Goal: Task Accomplishment & Management: Complete application form

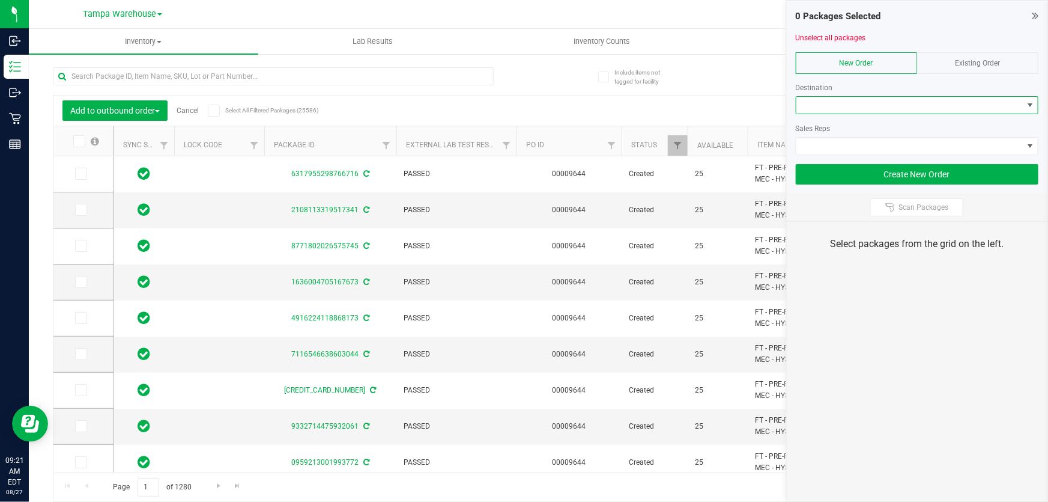
click at [849, 106] on span at bounding box center [910, 105] width 227 height 17
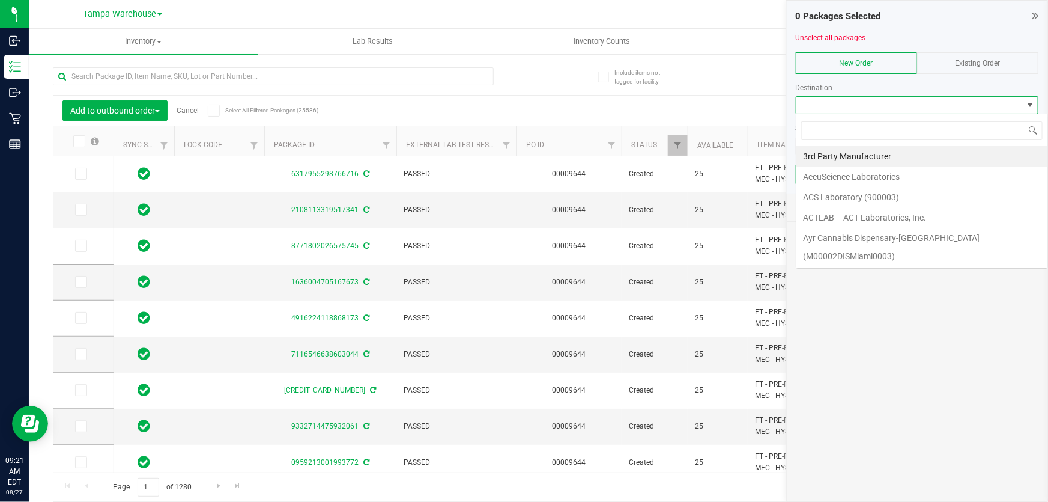
scroll to position [18, 243]
type input "br"
click at [841, 173] on li "[PERSON_NAME]" at bounding box center [922, 176] width 251 height 20
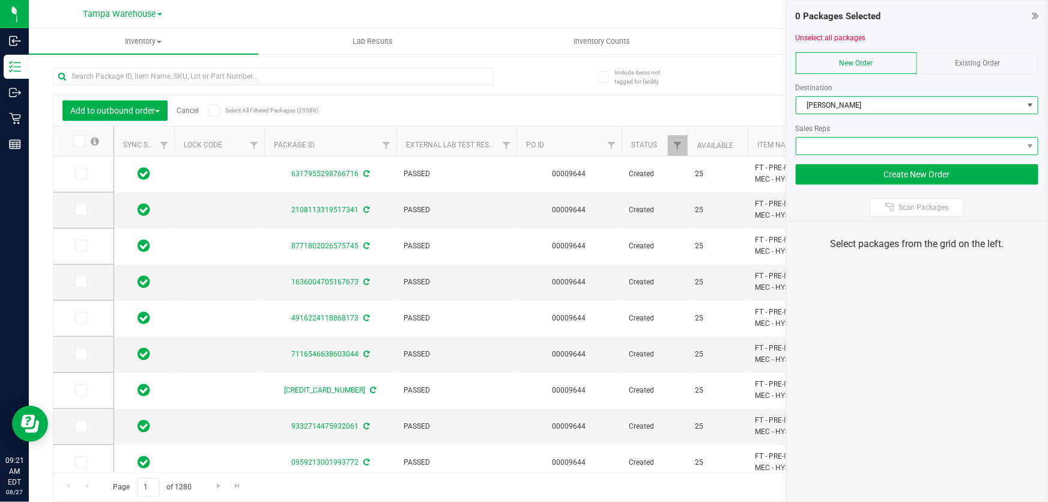
click at [853, 148] on span at bounding box center [910, 146] width 227 height 17
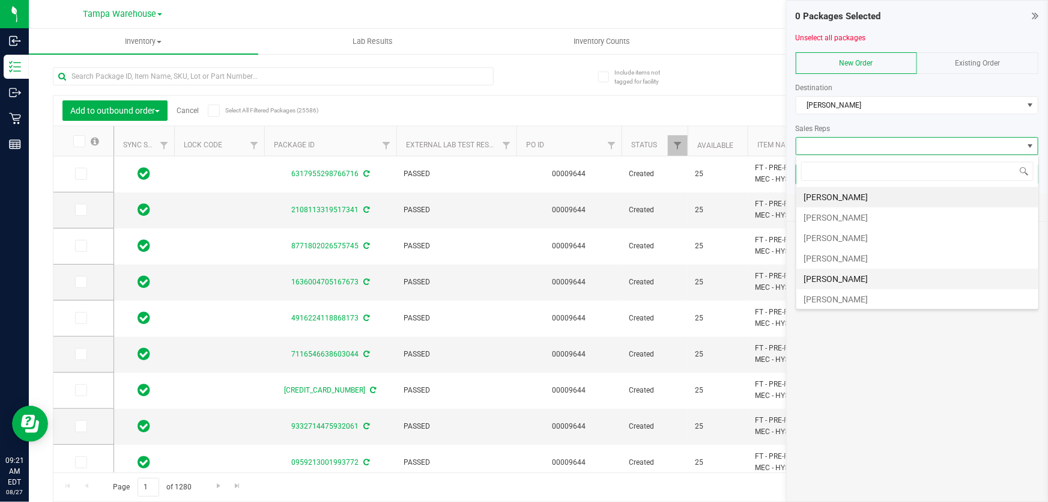
scroll to position [54, 0]
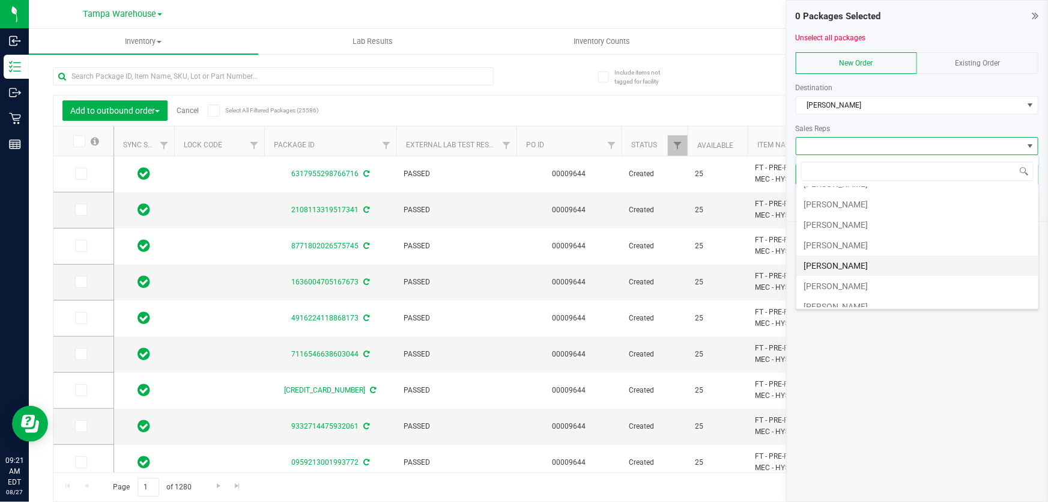
click at [868, 264] on li "[PERSON_NAME]" at bounding box center [918, 265] width 242 height 20
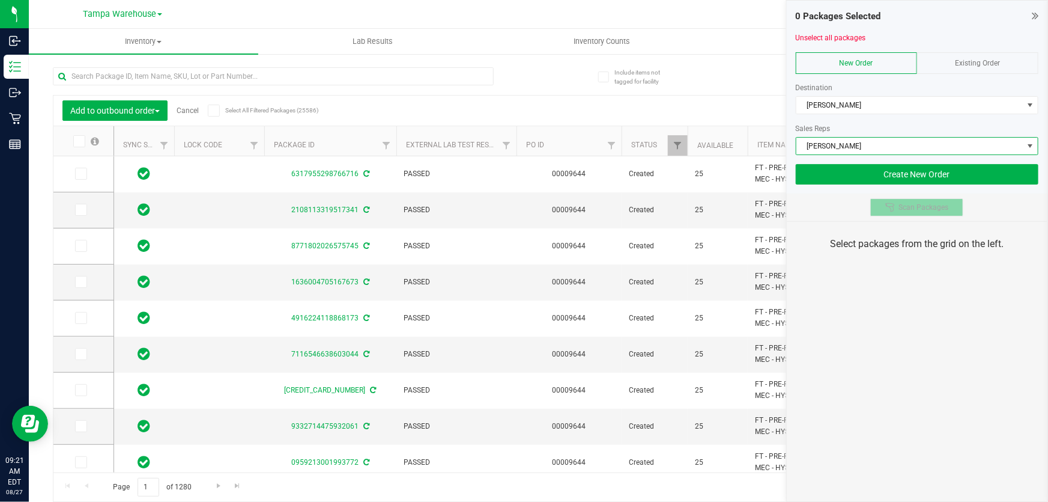
click at [920, 204] on span "Scan Packages" at bounding box center [924, 207] width 50 height 10
click at [925, 319] on div "0 Packages Selected Unselect all packages New Order Existing Order Destination …" at bounding box center [917, 251] width 262 height 502
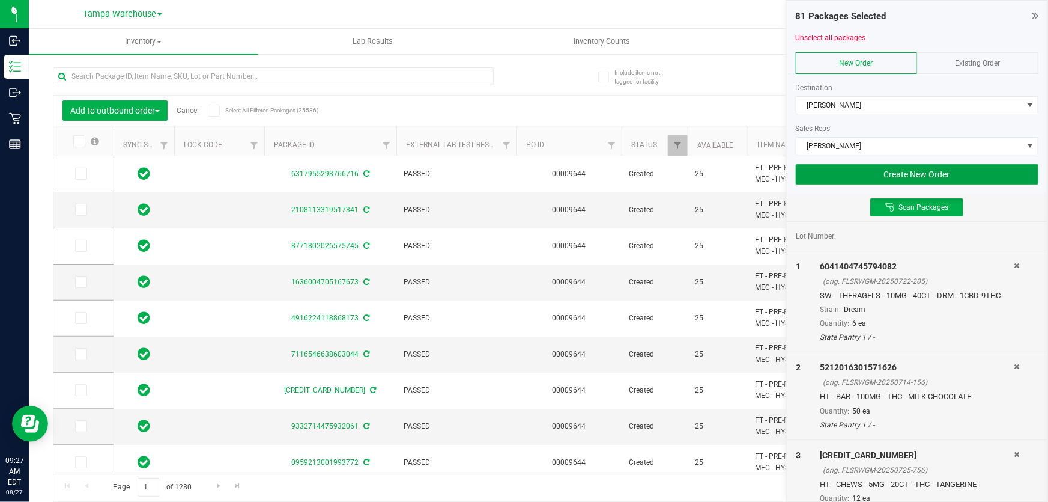
click at [829, 175] on button "Create New Order" at bounding box center [917, 174] width 243 height 20
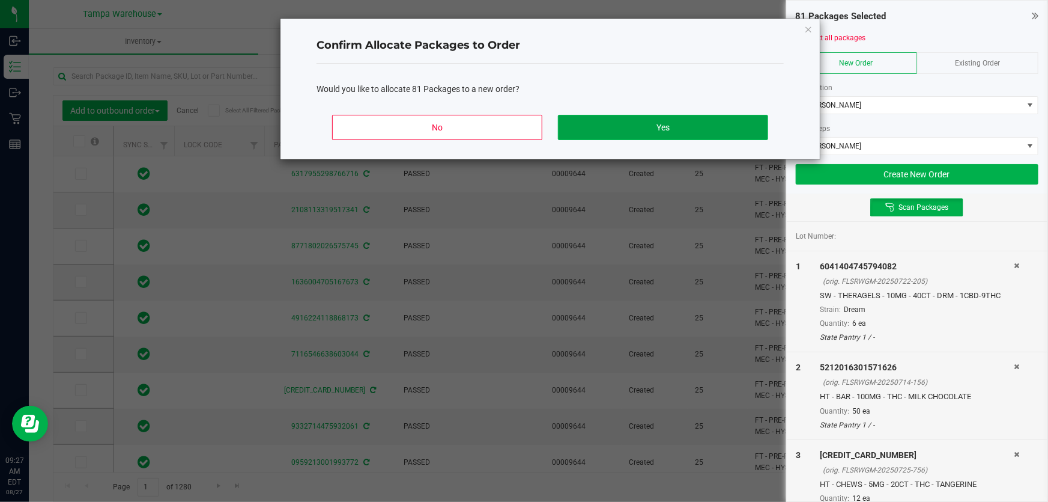
click at [690, 131] on button "Yes" at bounding box center [663, 127] width 210 height 25
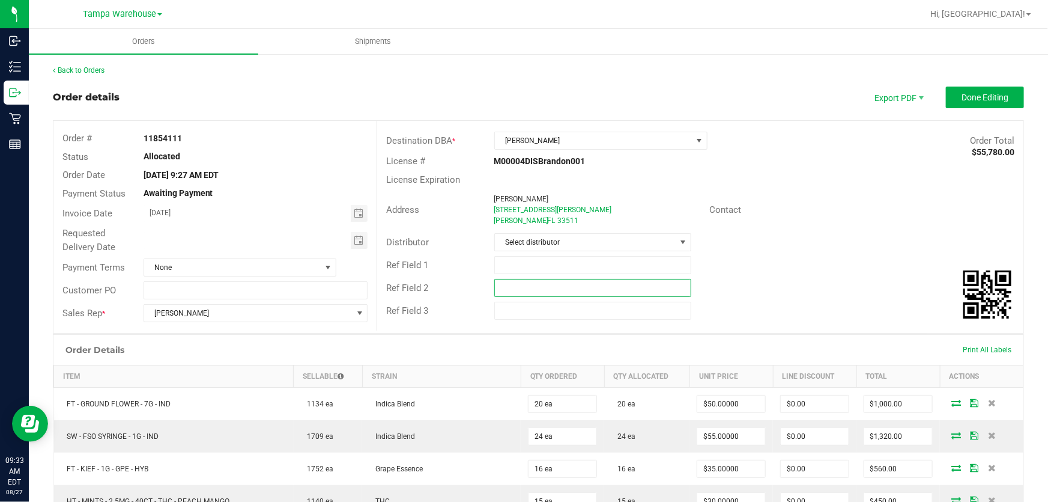
click at [531, 287] on input "text" at bounding box center [593, 288] width 198 height 18
paste input "HT - CHEWS - 5MG - 20CT - SAT - TROPICAL MIX"
drag, startPoint x: 652, startPoint y: 282, endPoint x: 412, endPoint y: 284, distance: 240.9
click at [412, 284] on div "Ref Field 2 HT - CHEWS - 5MG - 20CT - SAT - TROPICAL MIX" at bounding box center [700, 287] width 646 height 23
click at [538, 285] on input "cannabis" at bounding box center [593, 288] width 198 height 18
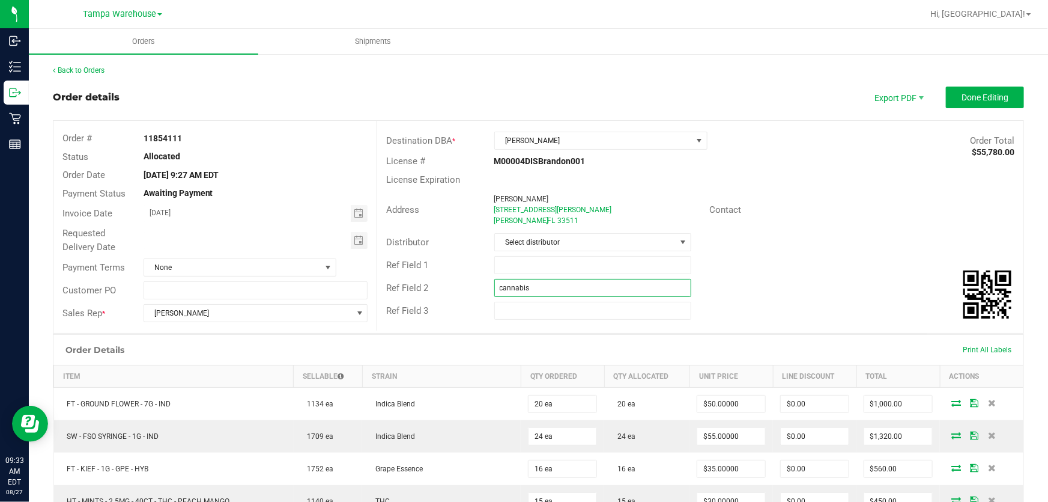
click at [538, 285] on input "cannabis" at bounding box center [593, 288] width 198 height 18
type input "cannabis"
click at [532, 261] on input "text" at bounding box center [593, 265] width 198 height 18
type input "BRA WC"
click at [535, 243] on span "Select distributor" at bounding box center [585, 242] width 181 height 17
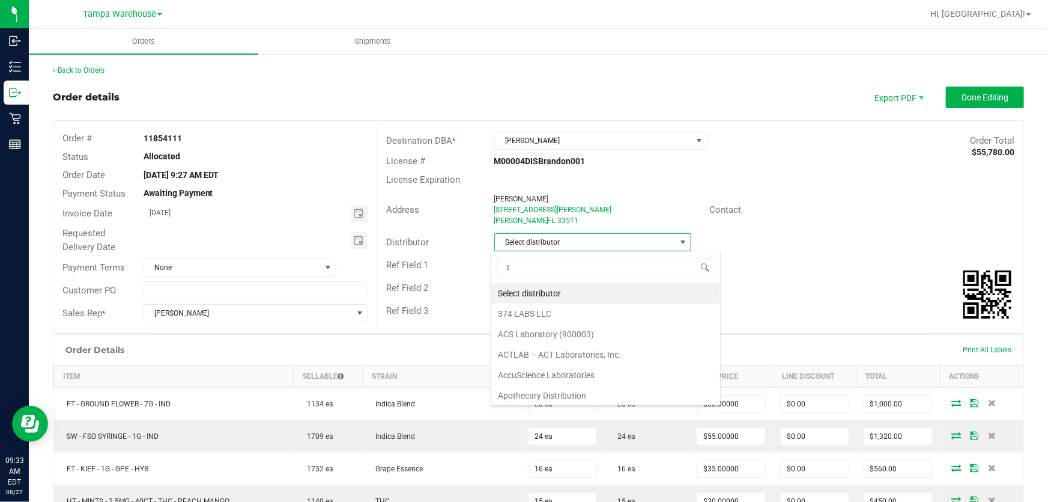
scroll to position [18, 196]
type input "tam"
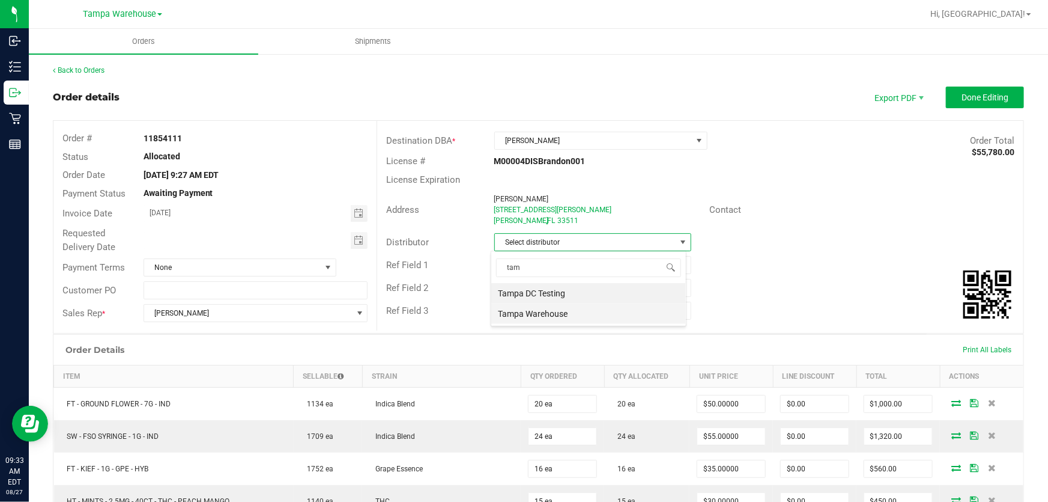
click at [538, 312] on li "Tampa Warehouse" at bounding box center [588, 313] width 195 height 20
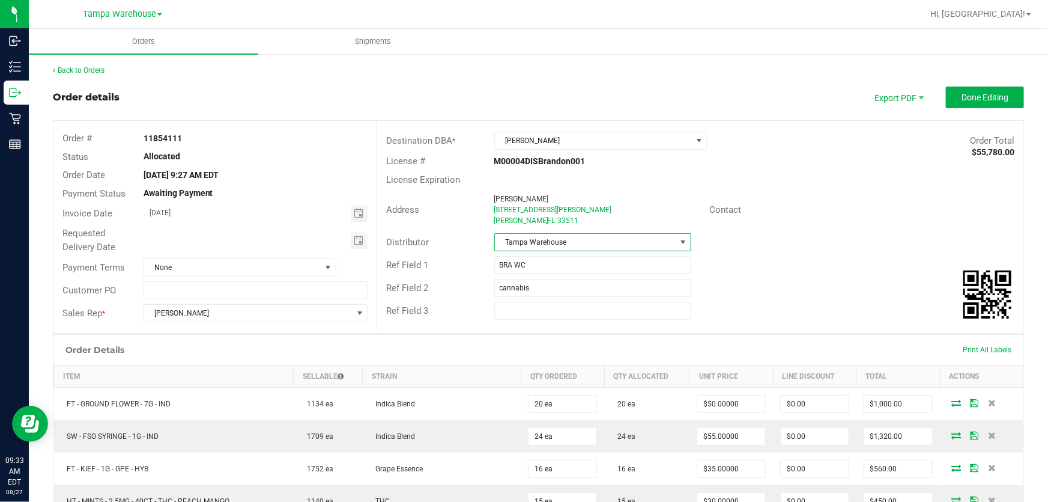
click at [357, 241] on span "Toggle calendar" at bounding box center [359, 241] width 10 height 10
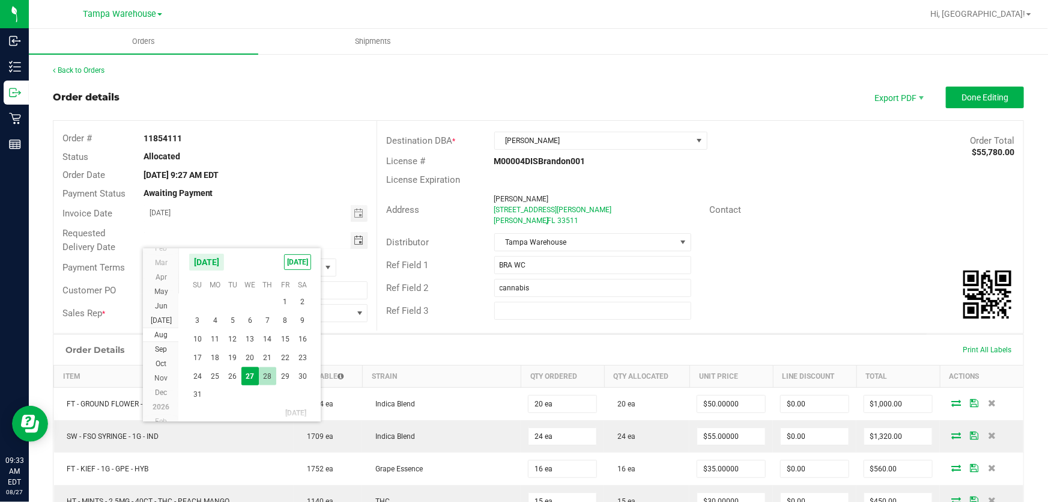
click at [272, 377] on span "28" at bounding box center [267, 376] width 17 height 19
type input "[DATE]"
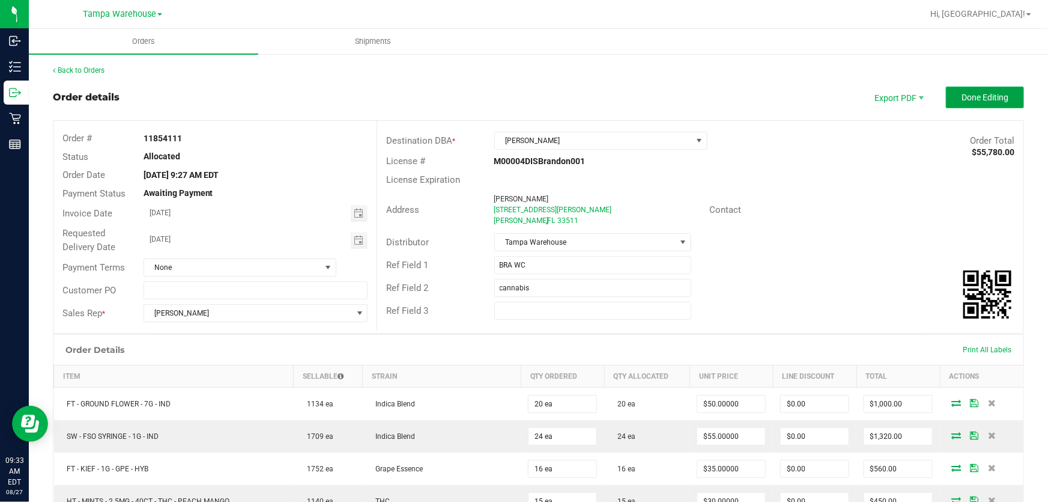
click at [993, 100] on span "Done Editing" at bounding box center [985, 98] width 47 height 10
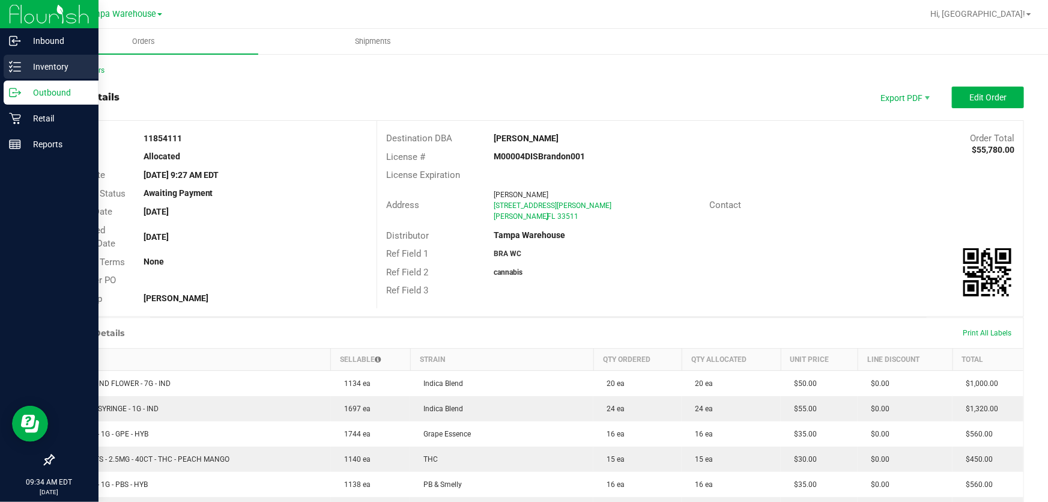
click at [21, 62] on p "Inventory" at bounding box center [57, 66] width 72 height 14
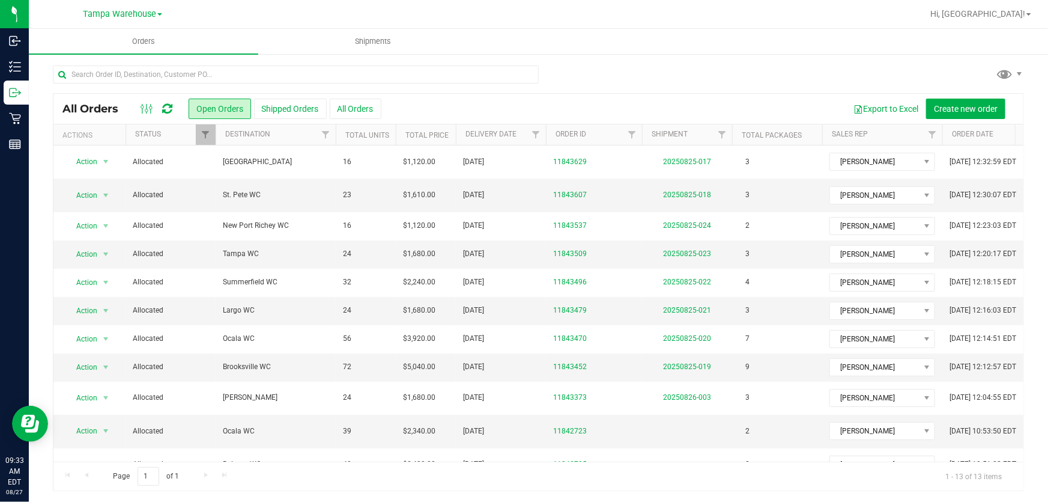
click at [171, 109] on icon at bounding box center [167, 109] width 10 height 12
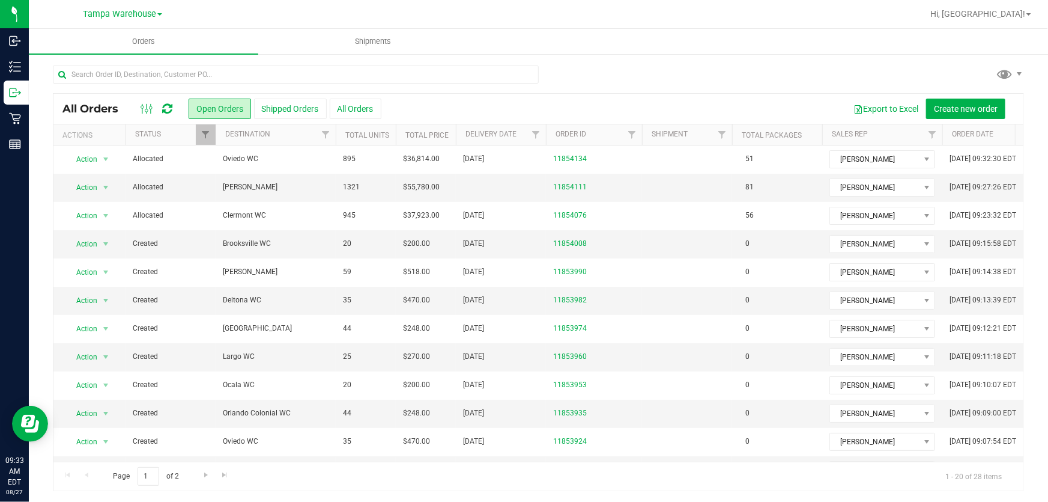
click at [168, 106] on icon at bounding box center [167, 109] width 10 height 12
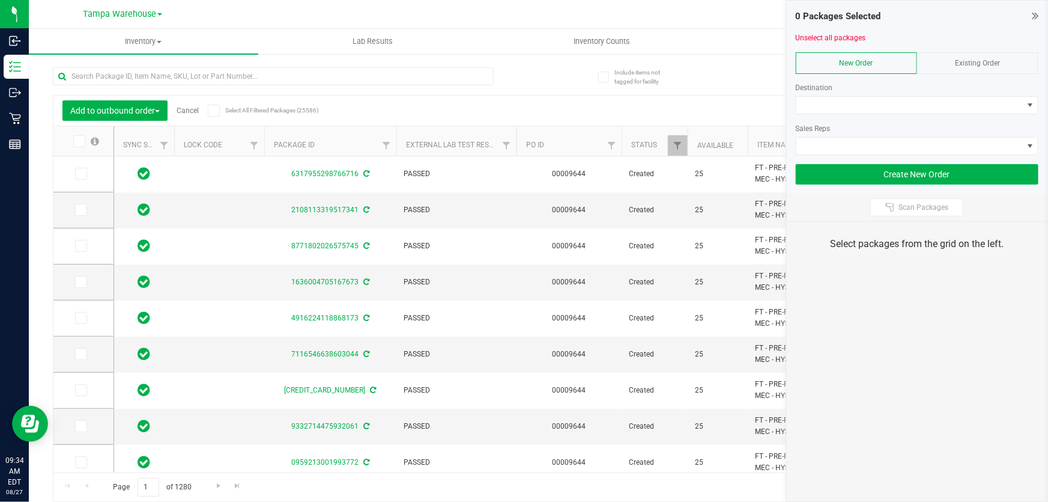
click at [931, 354] on div "0 Packages Selected Unselect all packages New Order Existing Order Destination …" at bounding box center [917, 251] width 262 height 502
click at [889, 105] on span at bounding box center [910, 105] width 227 height 17
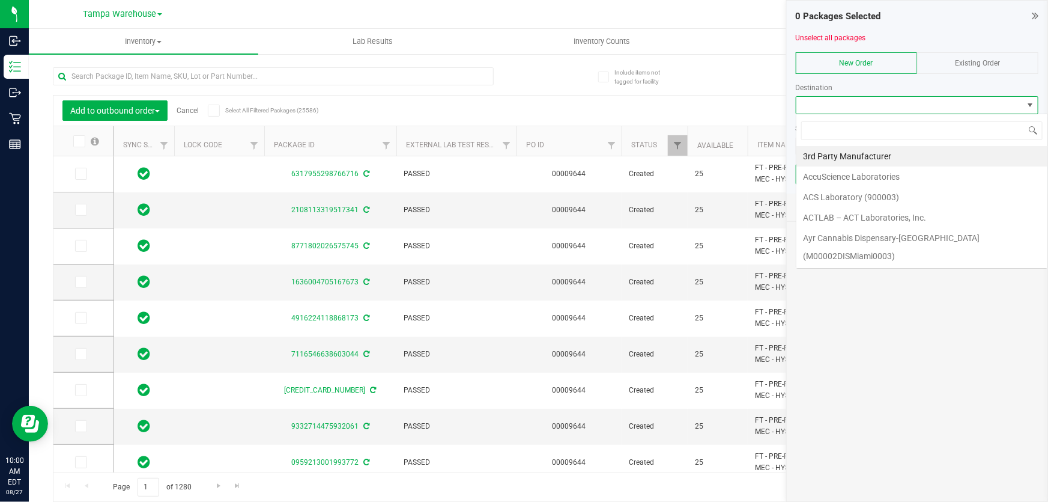
scroll to position [18, 243]
type input "tal"
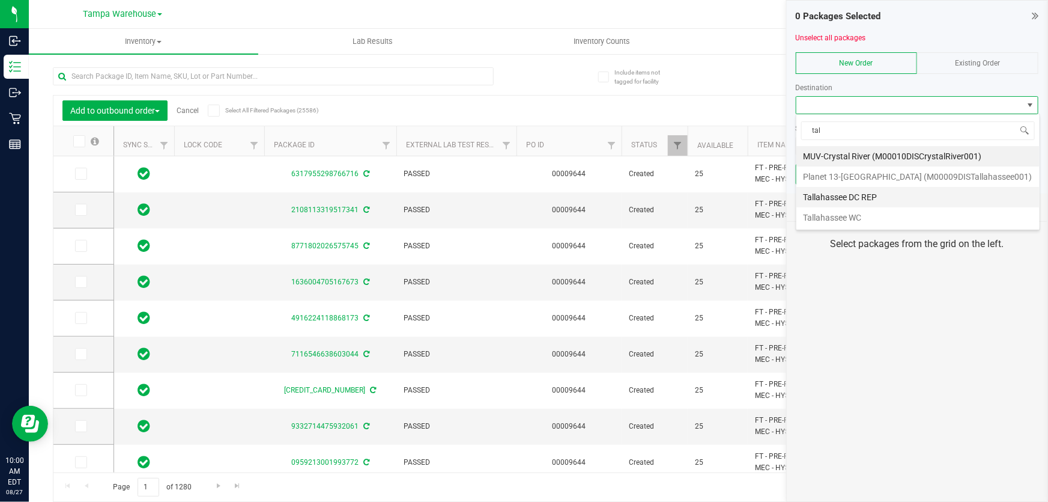
click at [840, 198] on li "Tallahassee DC REP" at bounding box center [918, 197] width 243 height 20
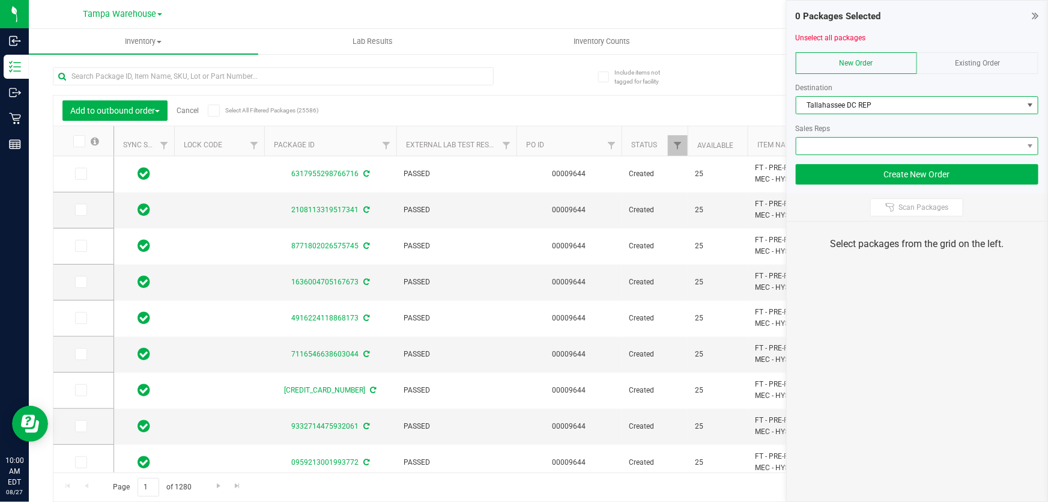
click at [863, 141] on span at bounding box center [910, 146] width 227 height 17
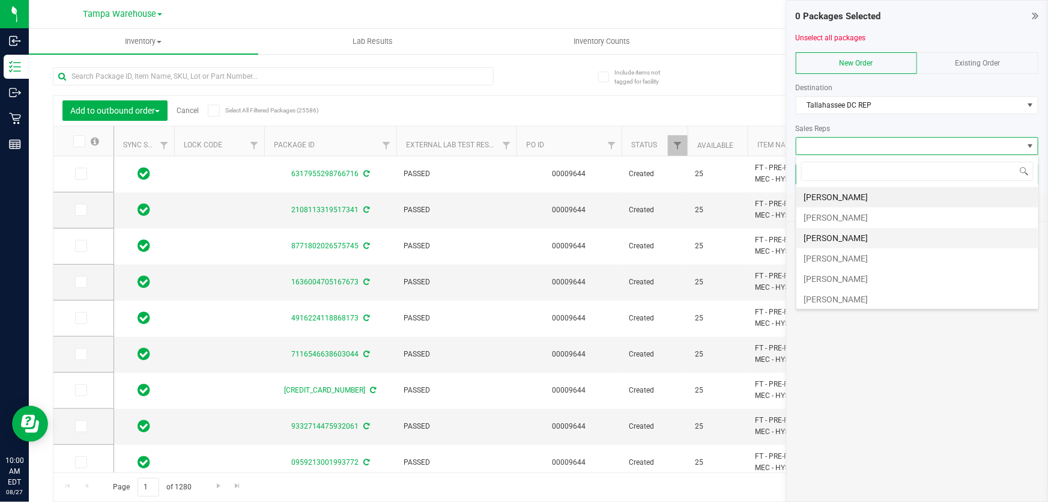
scroll to position [54, 0]
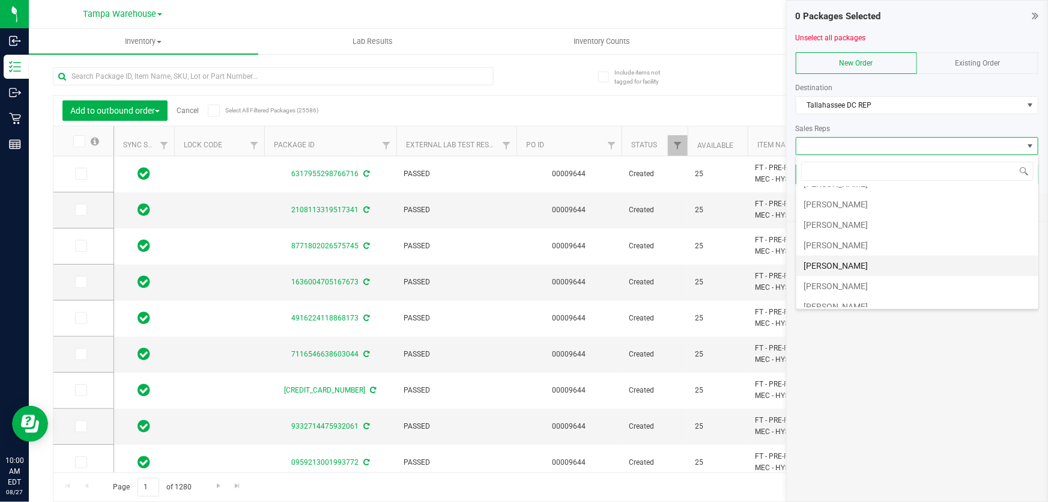
click at [871, 263] on li "[PERSON_NAME]" at bounding box center [918, 265] width 242 height 20
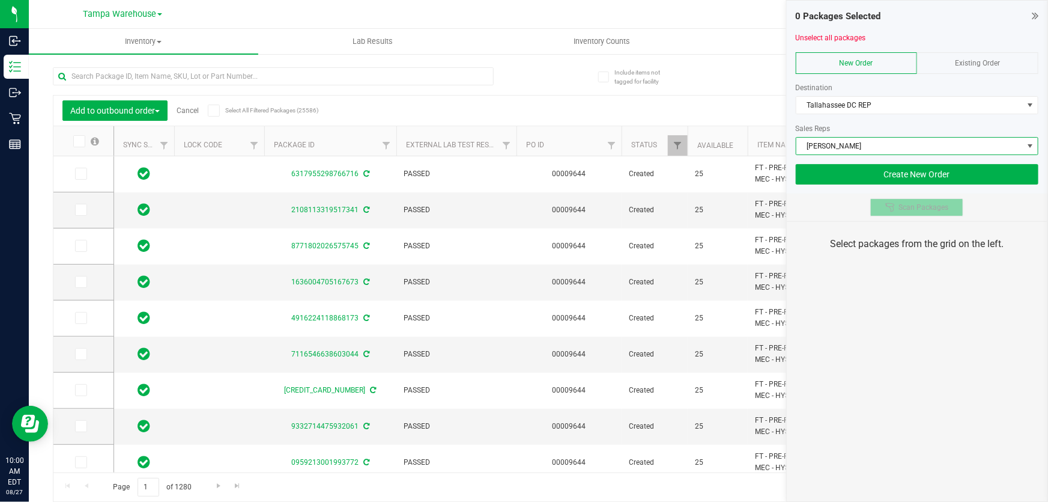
click at [916, 206] on span "Scan Packages" at bounding box center [924, 207] width 50 height 10
click at [896, 306] on div "0 Packages Selected Unselect all packages New Order Existing Order Destination …" at bounding box center [917, 251] width 262 height 502
click at [865, 349] on div "0 Packages Selected Unselect all packages New Order Existing Order Destination …" at bounding box center [917, 251] width 262 height 502
click at [875, 356] on div "0 Packages Selected Unselect all packages New Order Existing Order Destination …" at bounding box center [917, 251] width 262 height 502
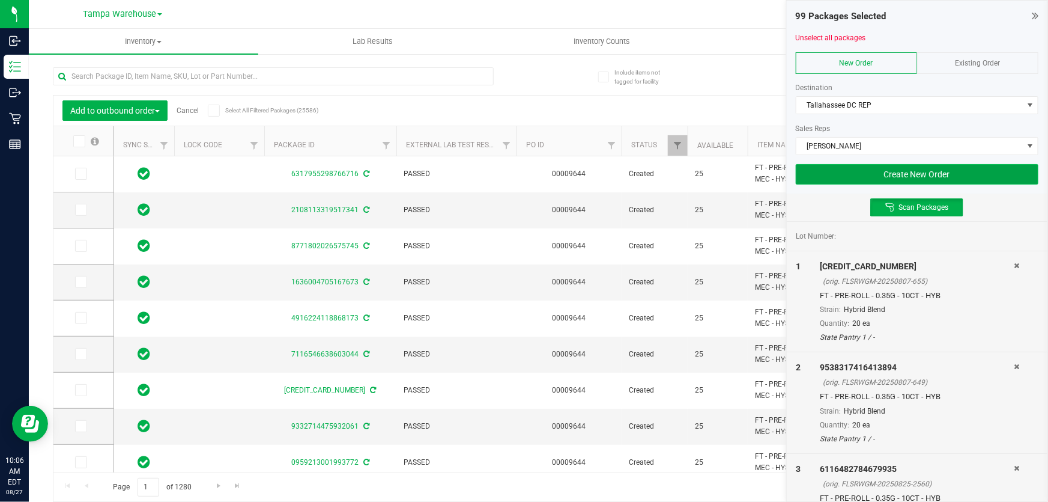
click at [841, 171] on button "Create New Order" at bounding box center [917, 174] width 243 height 20
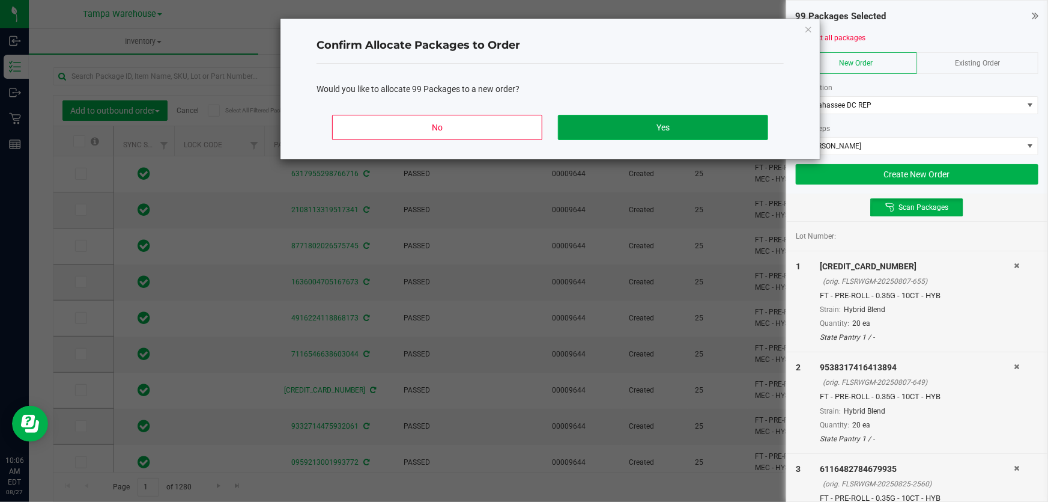
click at [693, 137] on button "Yes" at bounding box center [663, 127] width 210 height 25
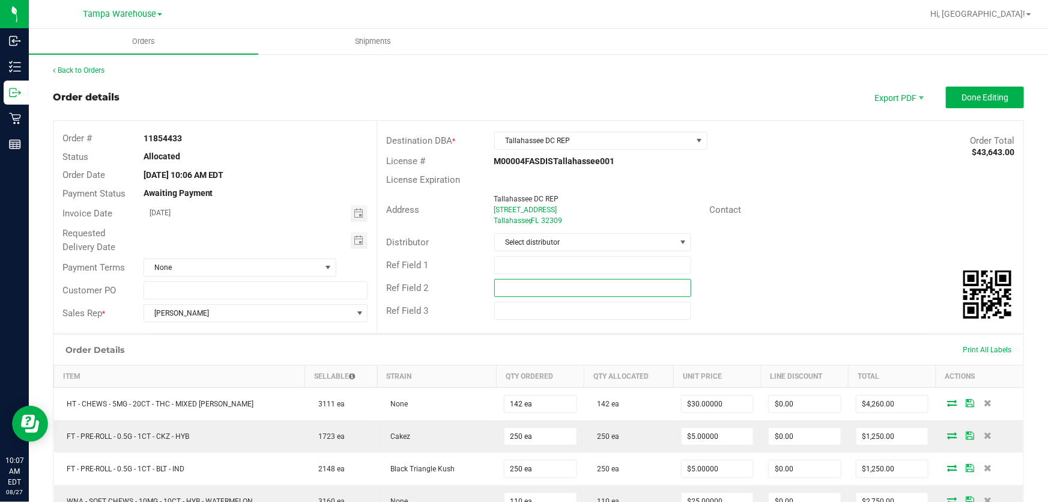
click at [547, 291] on input "text" at bounding box center [593, 288] width 198 height 18
paste input "cannabis"
type input "cannabis"
click at [546, 260] on input "text" at bounding box center [593, 265] width 198 height 18
type input "TAL DC PG2"
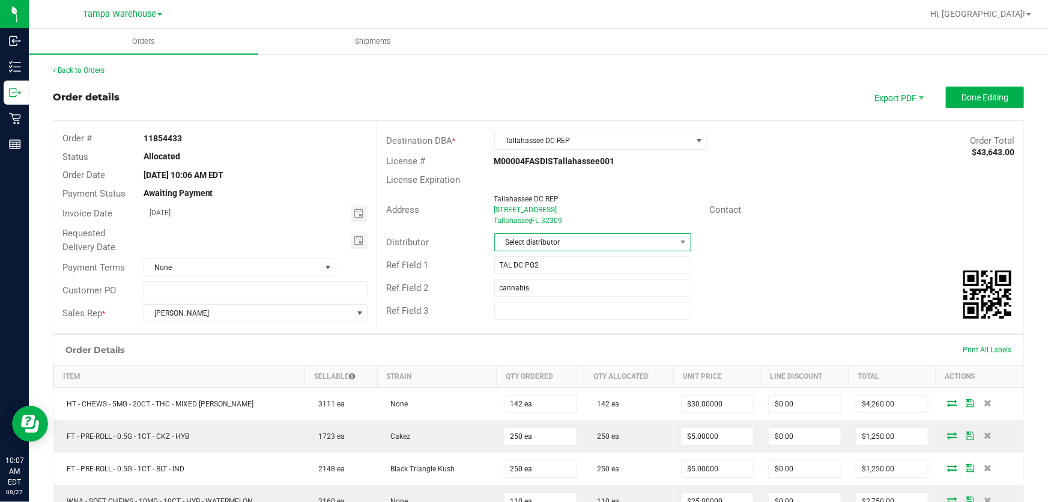
click at [555, 241] on span "Select distributor" at bounding box center [585, 242] width 181 height 17
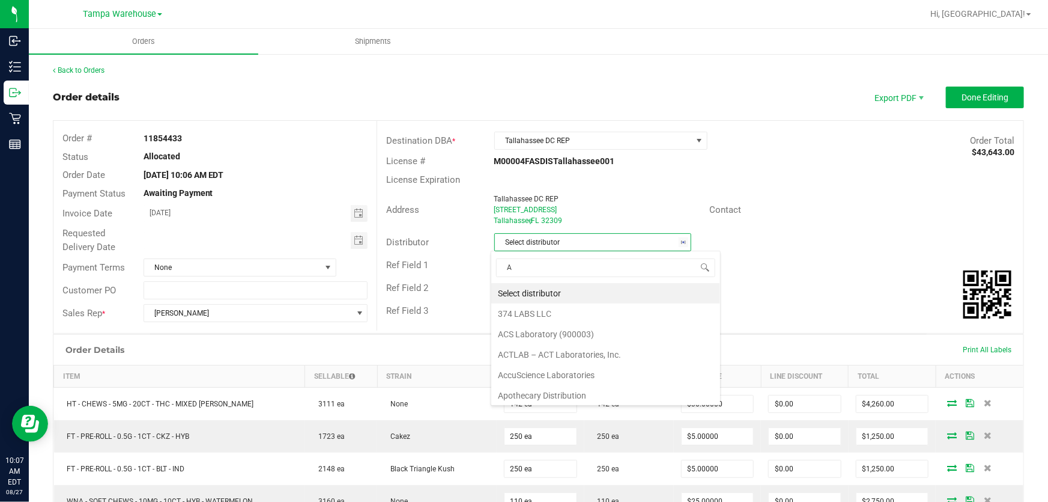
scroll to position [18, 196]
type input "AM"
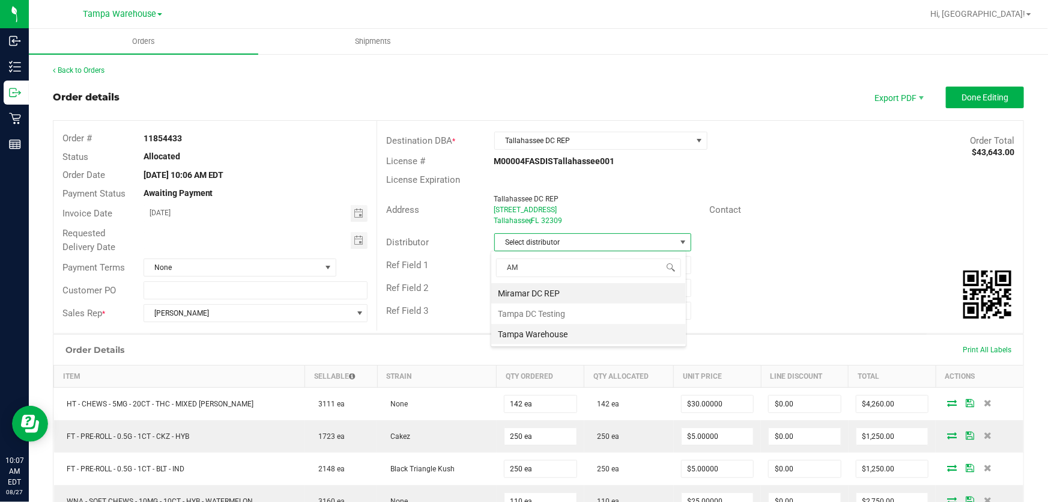
click at [534, 332] on li "Tampa Warehouse" at bounding box center [588, 334] width 195 height 20
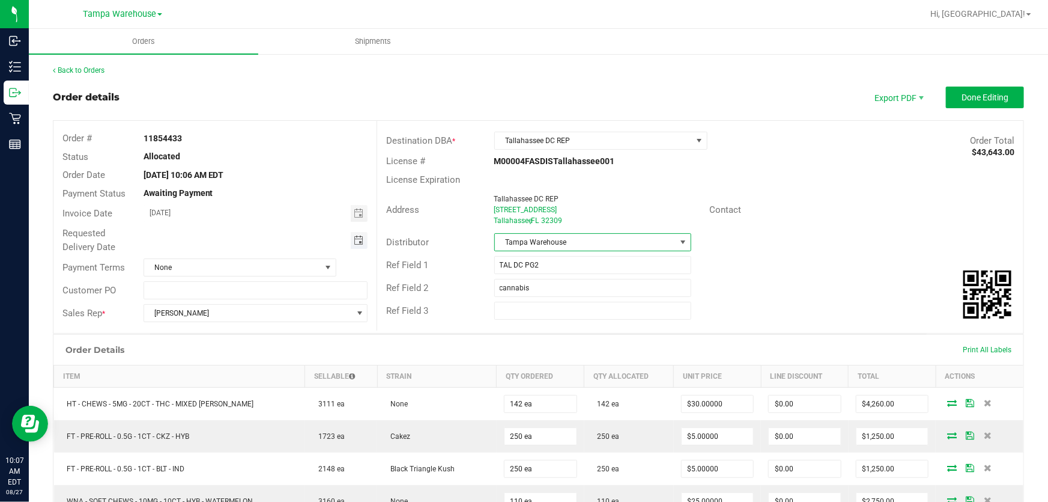
click at [354, 242] on span "Toggle calendar" at bounding box center [359, 241] width 10 height 10
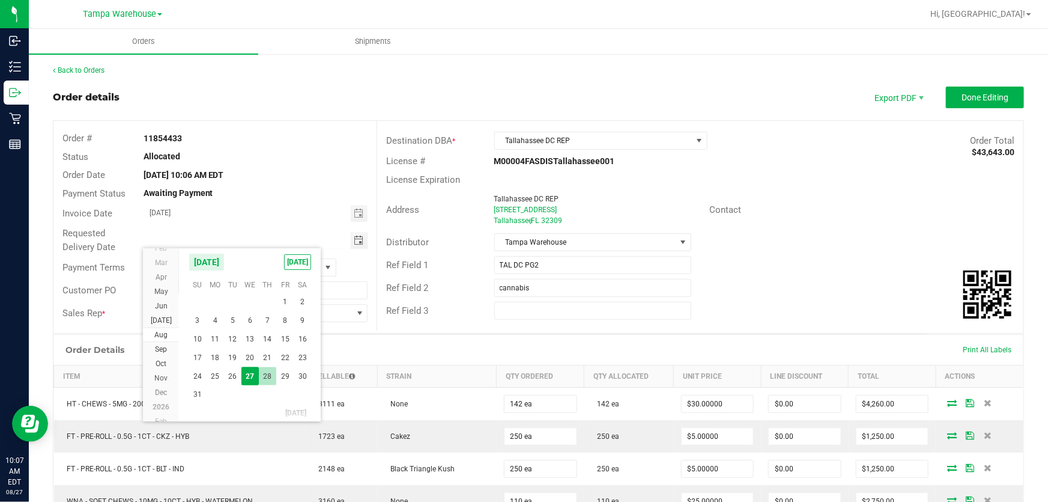
click at [260, 375] on span "28" at bounding box center [267, 376] width 17 height 19
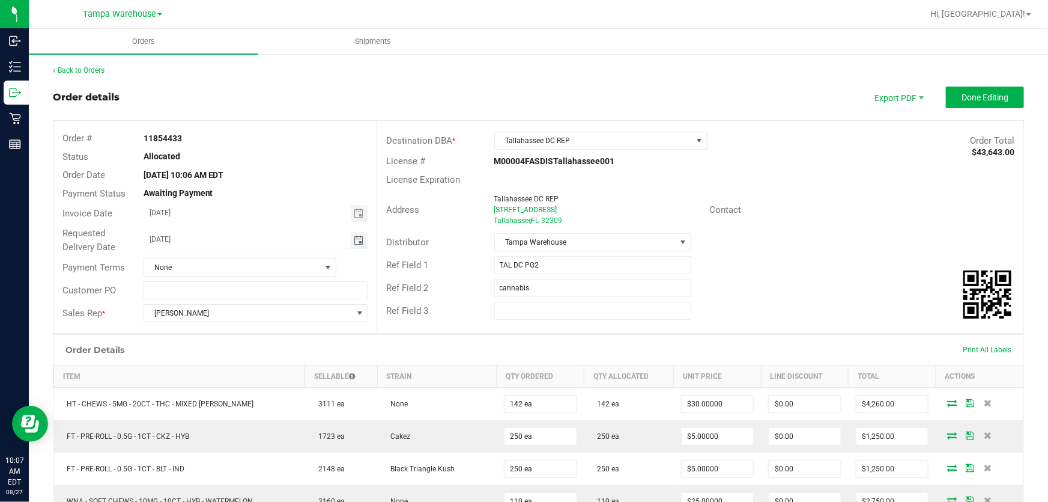
click at [354, 236] on span "Toggle calendar" at bounding box center [359, 241] width 10 height 10
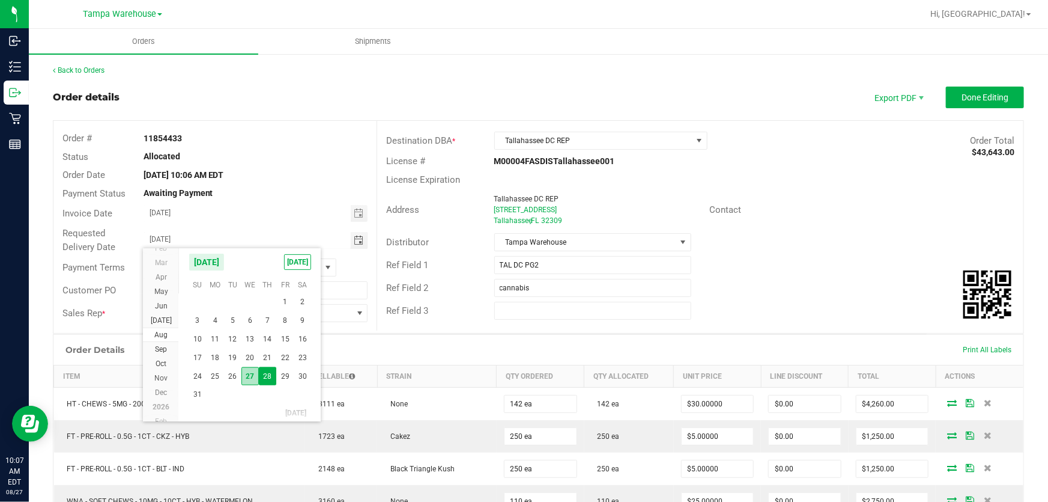
click at [255, 373] on span "27" at bounding box center [250, 376] width 17 height 19
type input "[DATE]"
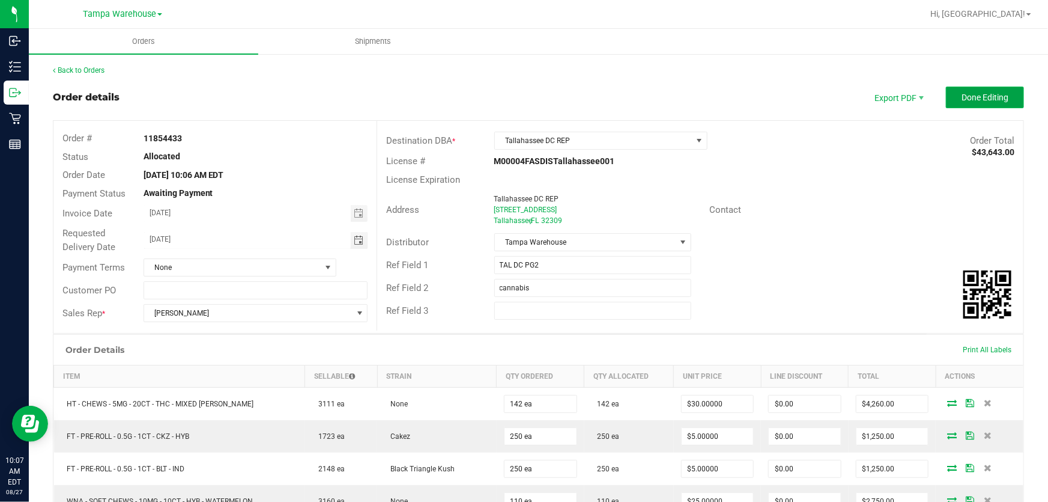
click at [992, 103] on button "Done Editing" at bounding box center [985, 98] width 78 height 22
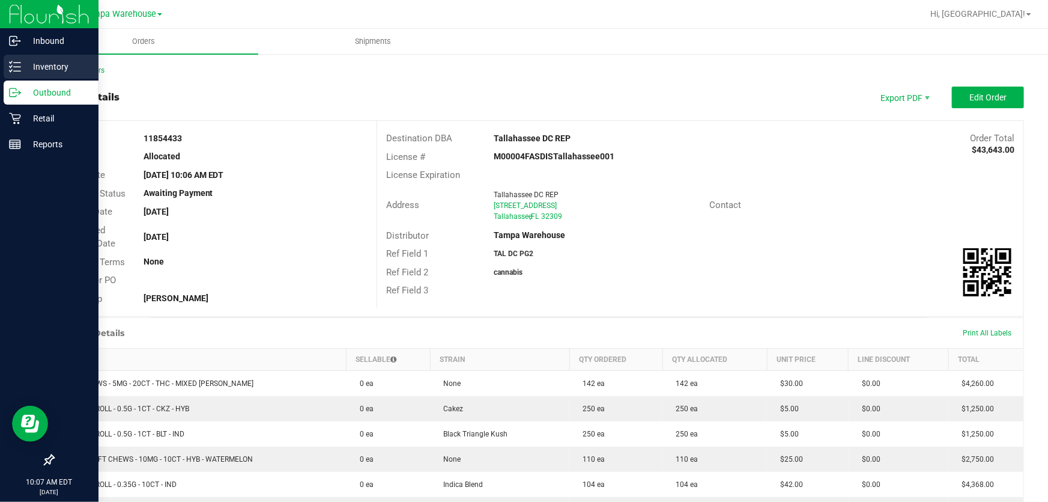
click at [21, 68] on p "Inventory" at bounding box center [57, 66] width 72 height 14
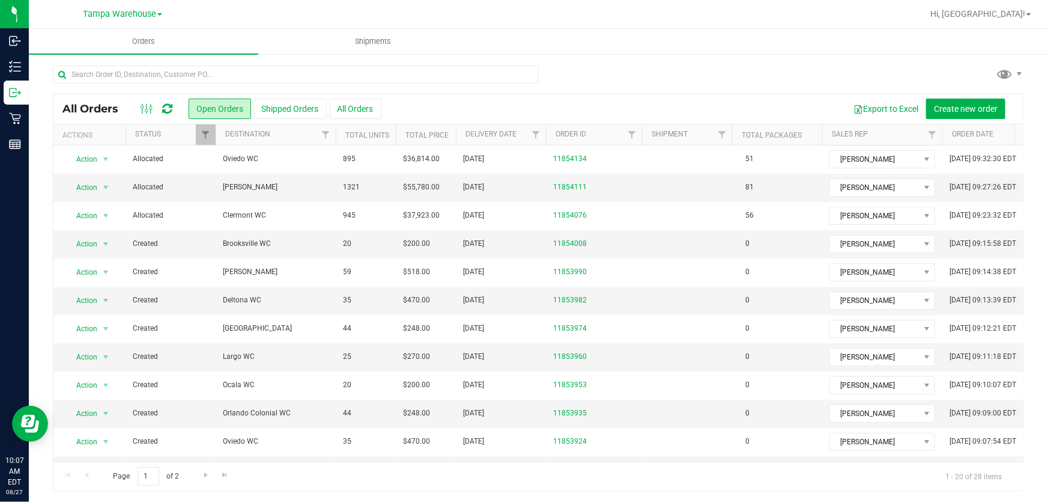
click at [166, 111] on icon at bounding box center [167, 109] width 10 height 12
click at [171, 106] on icon at bounding box center [167, 109] width 10 height 12
click at [1006, 11] on span "Hi, [GEOGRAPHIC_DATA]!" at bounding box center [978, 14] width 95 height 10
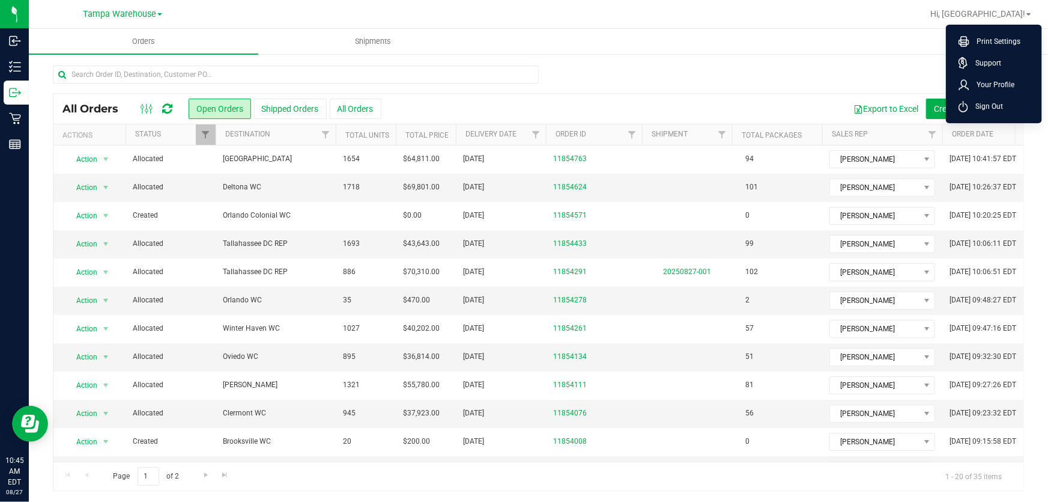
click at [667, 24] on div at bounding box center [569, 13] width 708 height 23
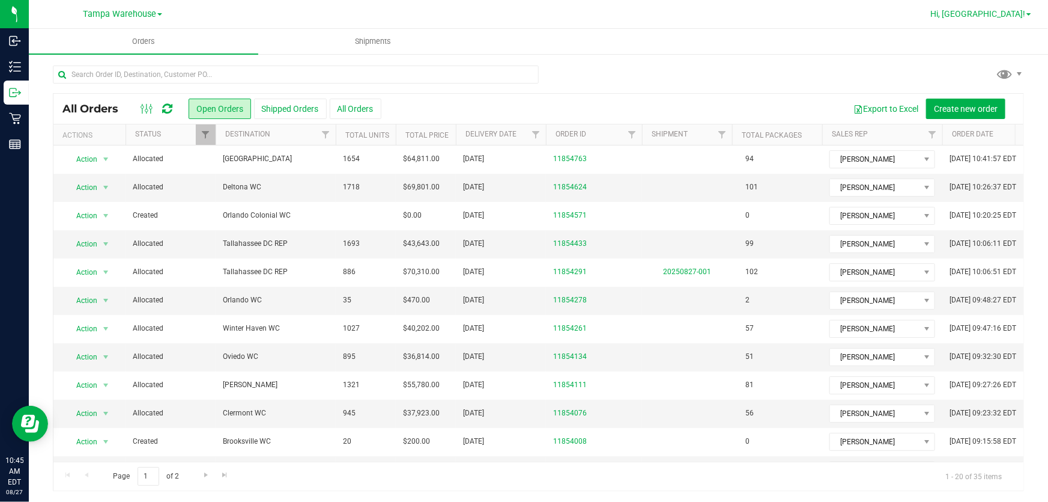
click at [1012, 17] on span "Hi, [GEOGRAPHIC_DATA]!" at bounding box center [978, 14] width 95 height 10
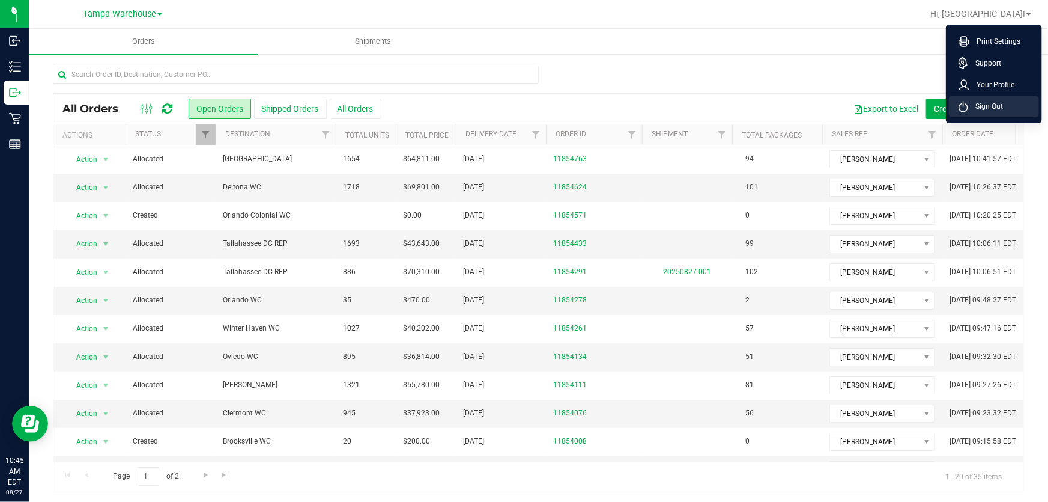
click at [974, 105] on span "Sign Out" at bounding box center [986, 106] width 35 height 12
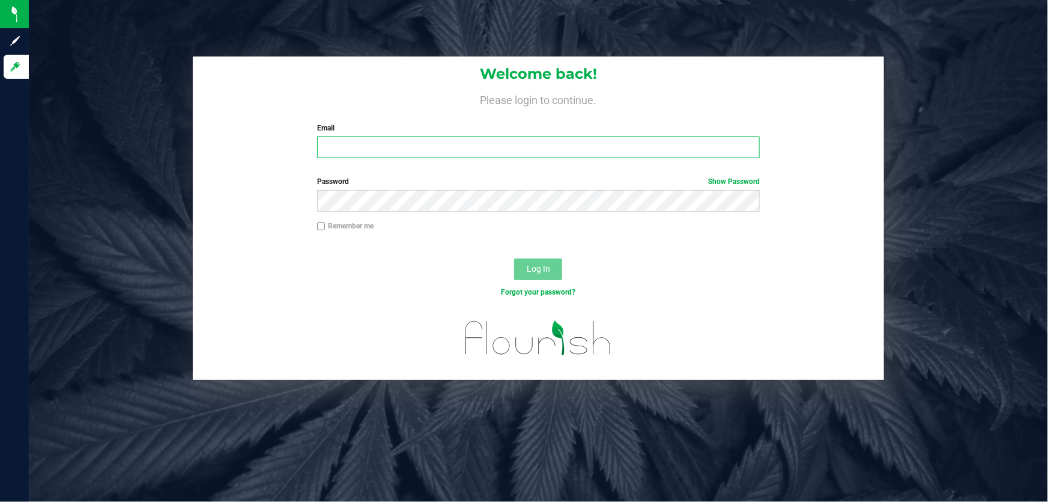
click at [393, 154] on input "Email" at bounding box center [538, 147] width 443 height 22
type input "Riyoung@liveparallel.com"
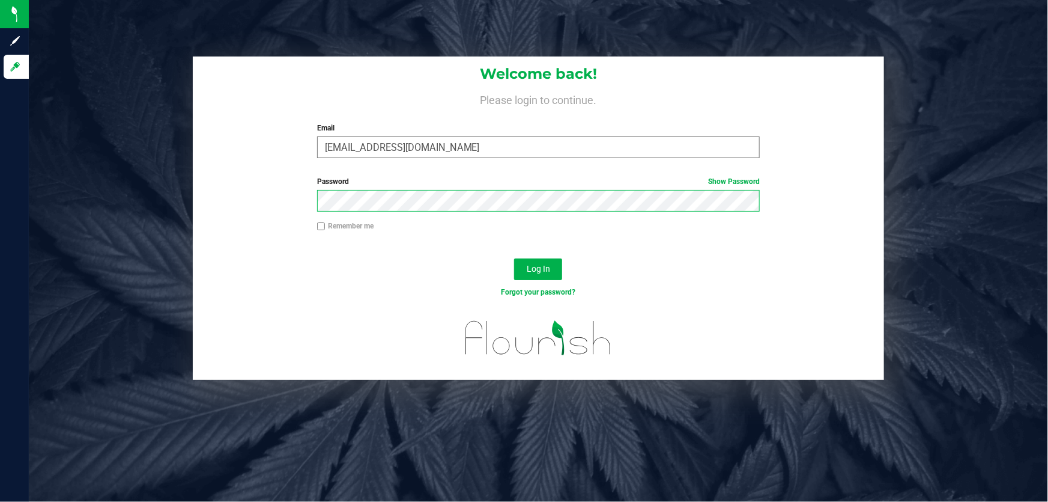
click at [514, 258] on button "Log In" at bounding box center [538, 269] width 48 height 22
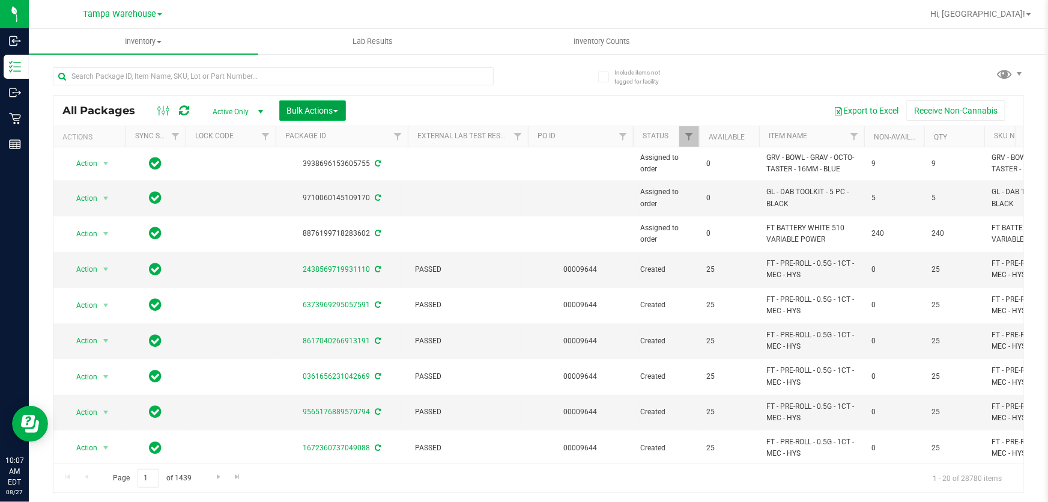
click at [312, 111] on span "Bulk Actions" at bounding box center [312, 111] width 51 height 10
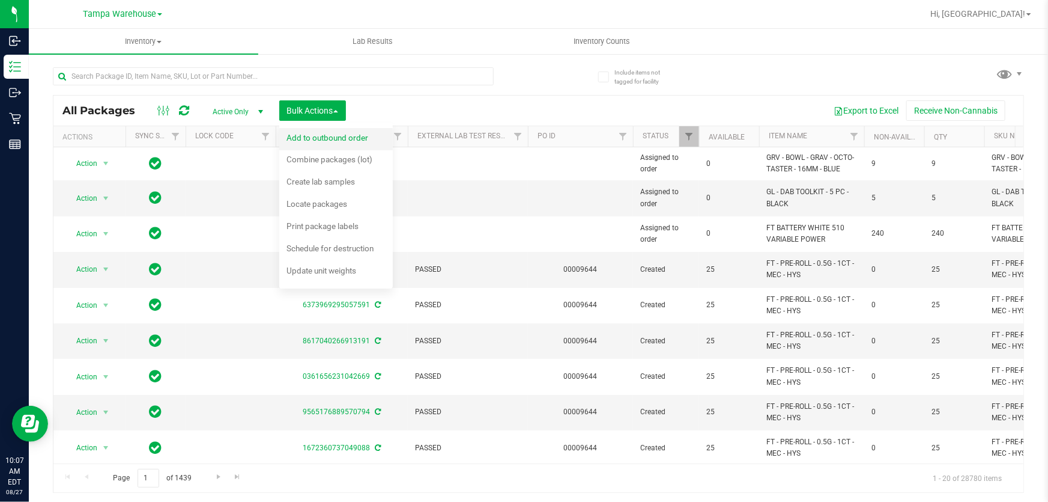
click at [315, 133] on span "Add to outbound order" at bounding box center [328, 138] width 82 height 10
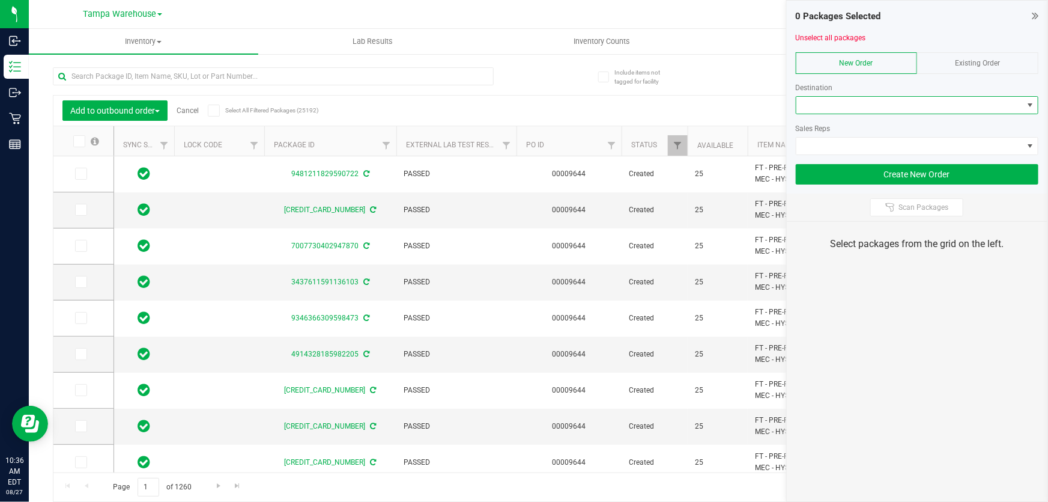
click at [838, 108] on span at bounding box center [910, 105] width 227 height 17
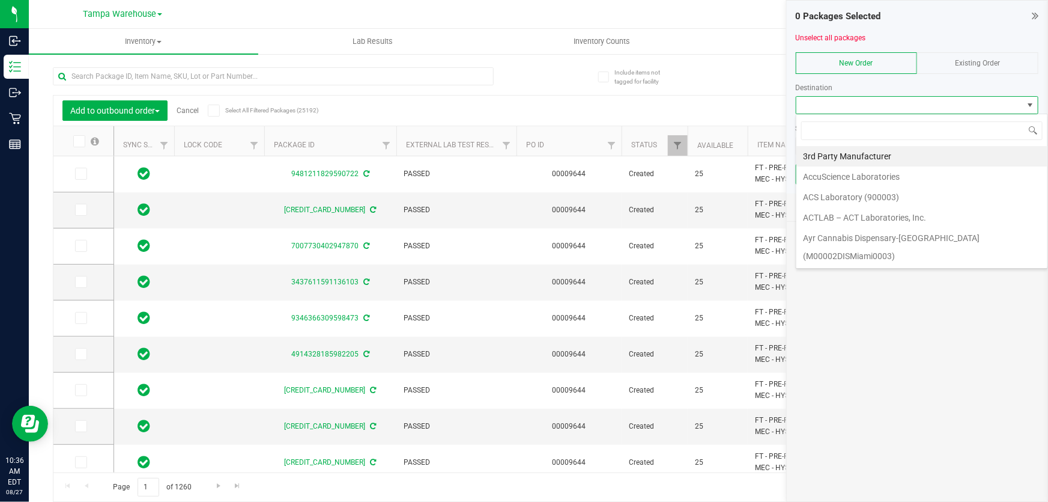
scroll to position [18, 243]
type input "LAK"
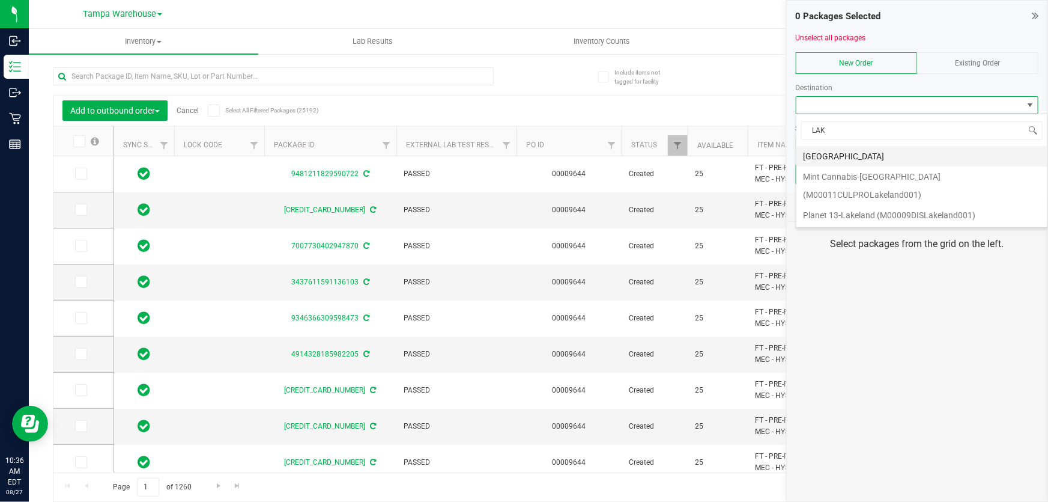
click at [826, 152] on li "[GEOGRAPHIC_DATA]" at bounding box center [922, 156] width 251 height 20
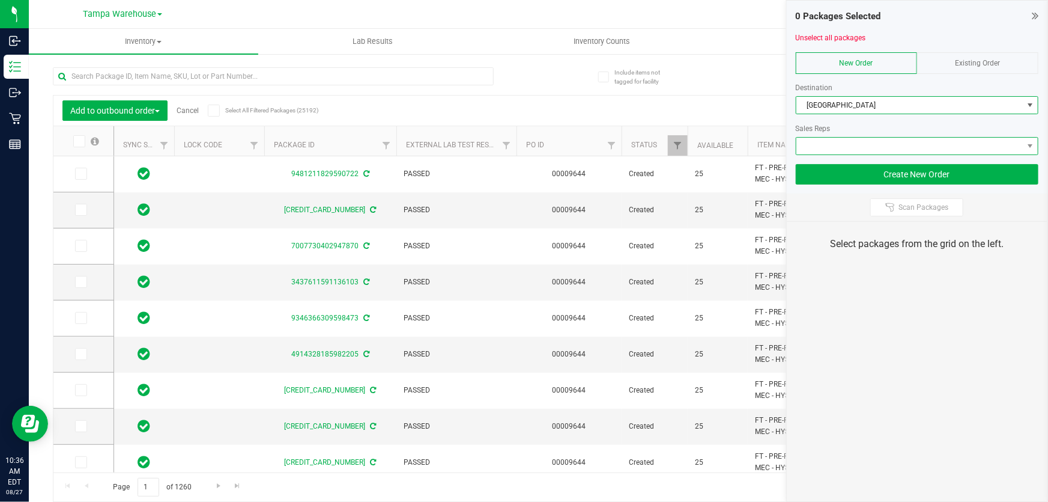
click at [828, 148] on span at bounding box center [910, 146] width 227 height 17
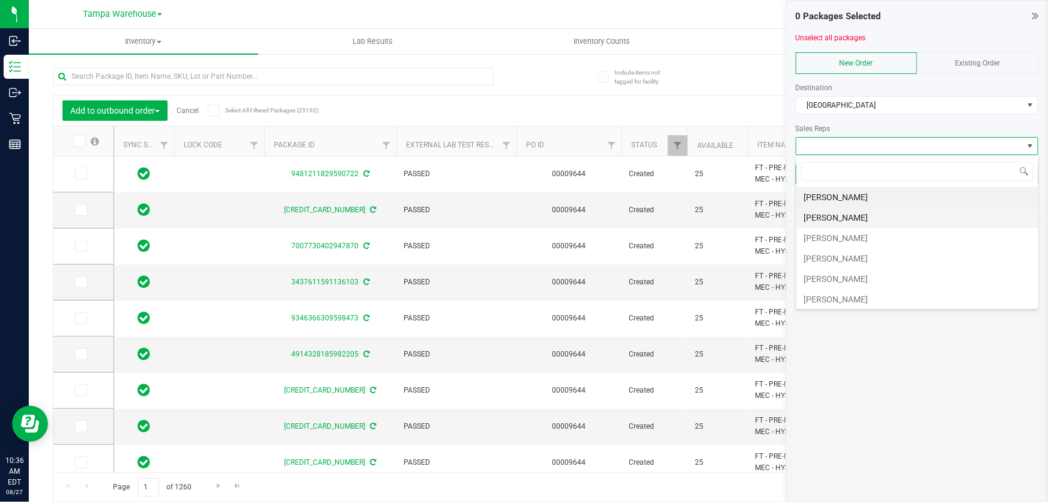
scroll to position [54, 0]
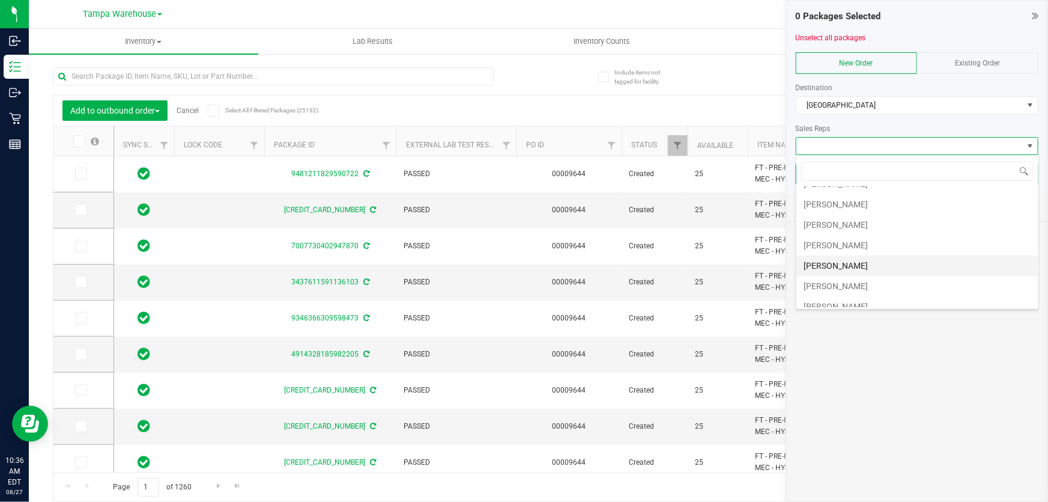
click at [845, 258] on li "[PERSON_NAME]" at bounding box center [918, 265] width 242 height 20
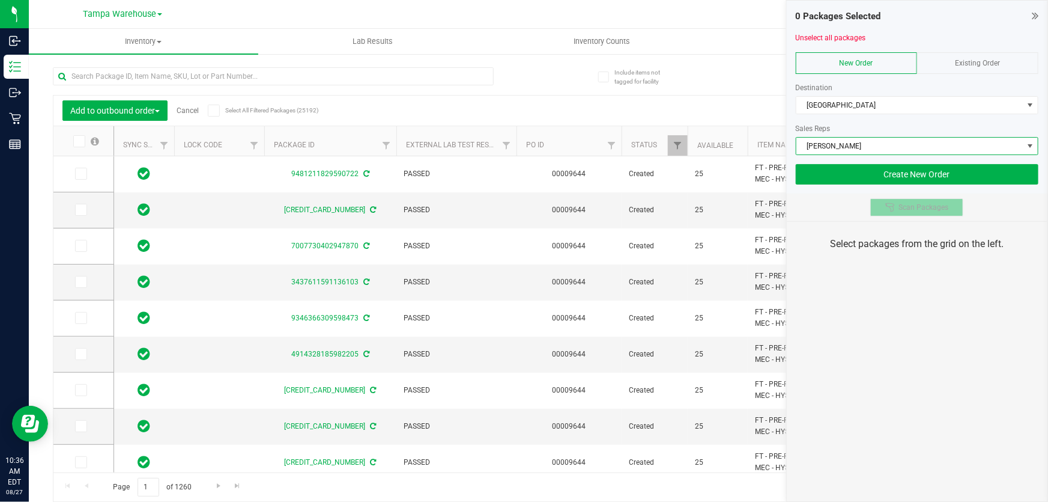
click at [888, 208] on icon at bounding box center [891, 207] width 10 height 10
click at [892, 339] on div "0 Packages Selected Unselect all packages New Order Existing Order Destination …" at bounding box center [917, 251] width 262 height 502
click at [896, 339] on div "0 Packages Selected Unselect all packages New Order Existing Order Destination …" at bounding box center [917, 251] width 262 height 502
click at [951, 342] on div "0 Packages Selected Unselect all packages New Order Existing Order Destination …" at bounding box center [917, 251] width 262 height 502
click at [878, 315] on div "0 Packages Selected Unselect all packages New Order Existing Order Destination …" at bounding box center [917, 251] width 262 height 502
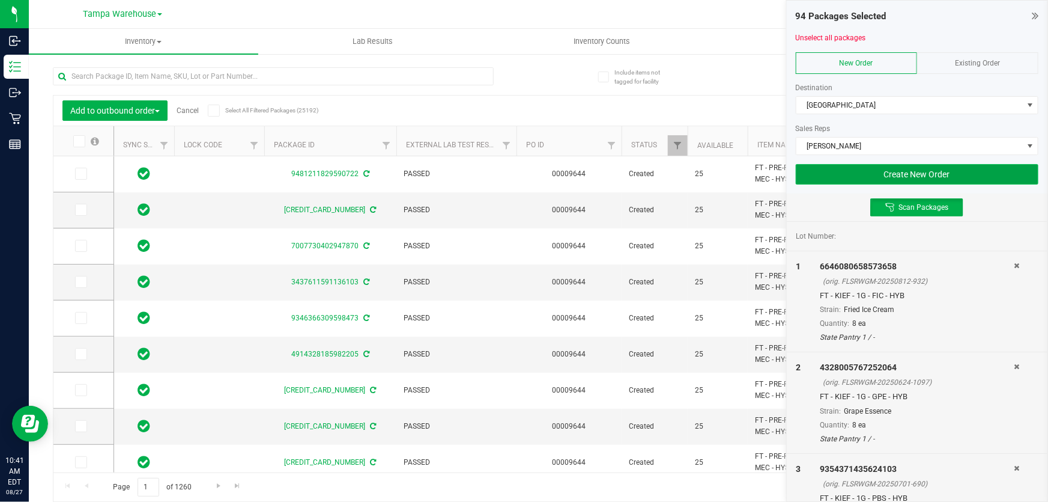
click at [816, 172] on button "Create New Order" at bounding box center [917, 174] width 243 height 20
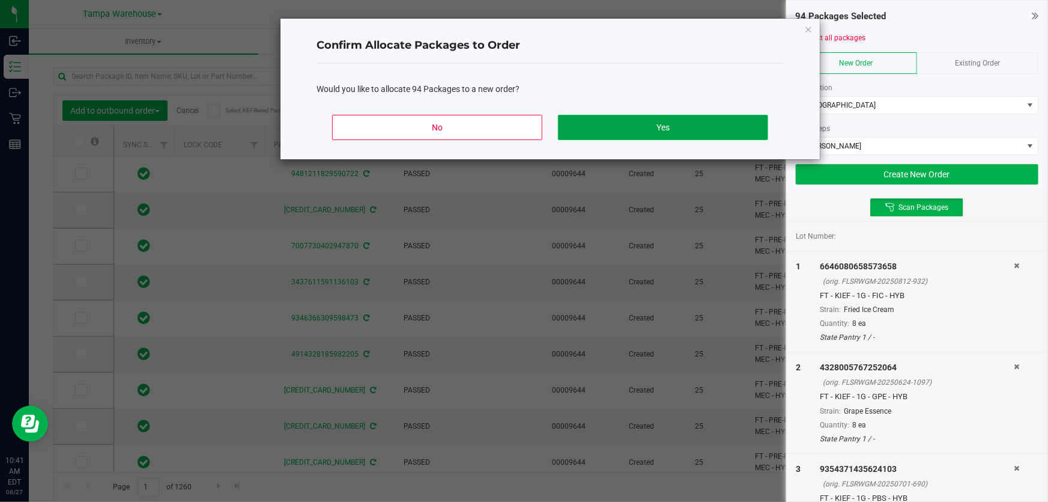
click at [642, 118] on button "Yes" at bounding box center [663, 127] width 210 height 25
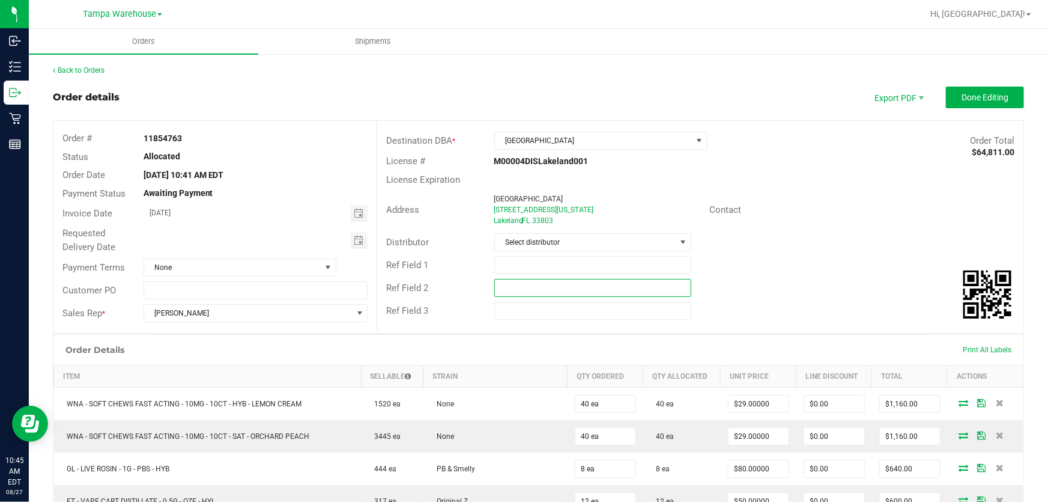
click at [545, 283] on input "text" at bounding box center [593, 288] width 198 height 18
paste input "cannabis"
type input "cannabis"
click at [545, 267] on input "text" at bounding box center [593, 265] width 198 height 18
type input "LKL WC"
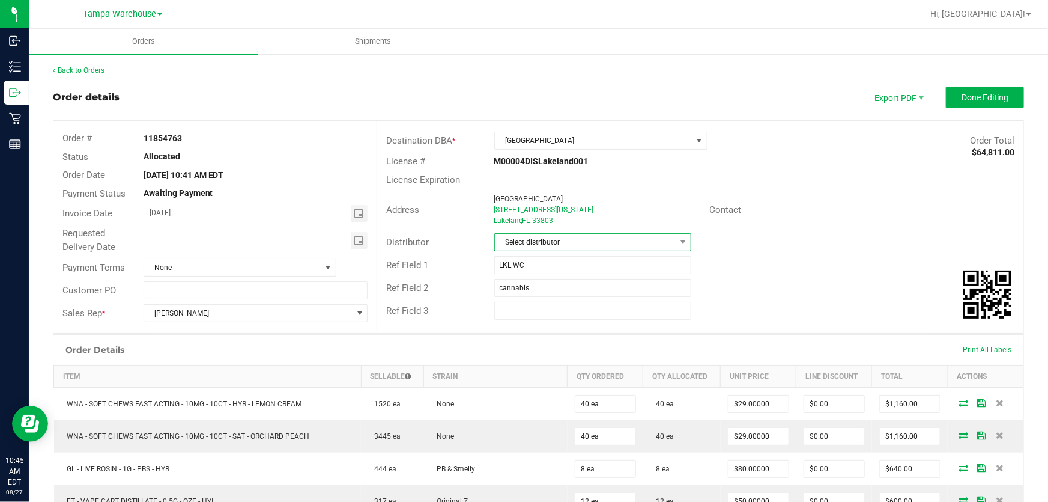
click at [539, 245] on span "Select distributor" at bounding box center [585, 242] width 181 height 17
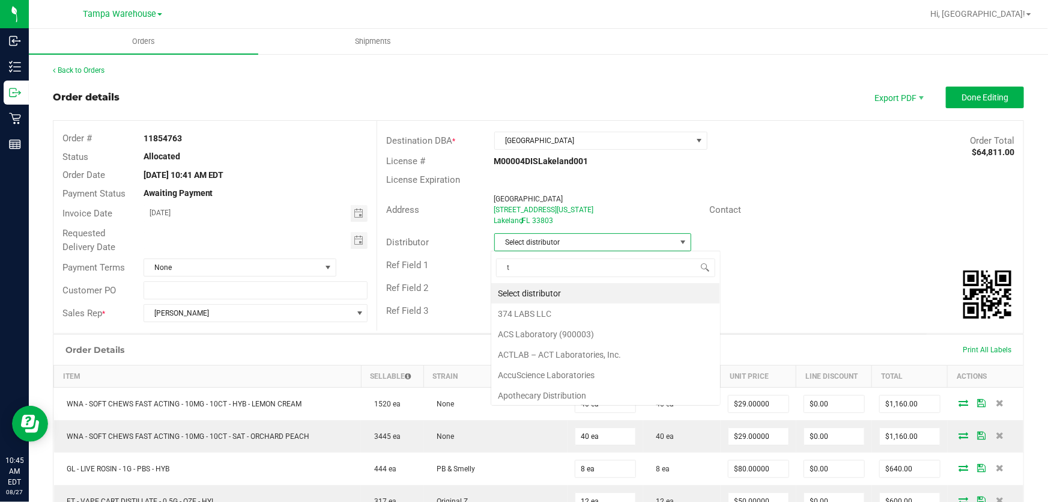
scroll to position [18, 196]
type input "tam"
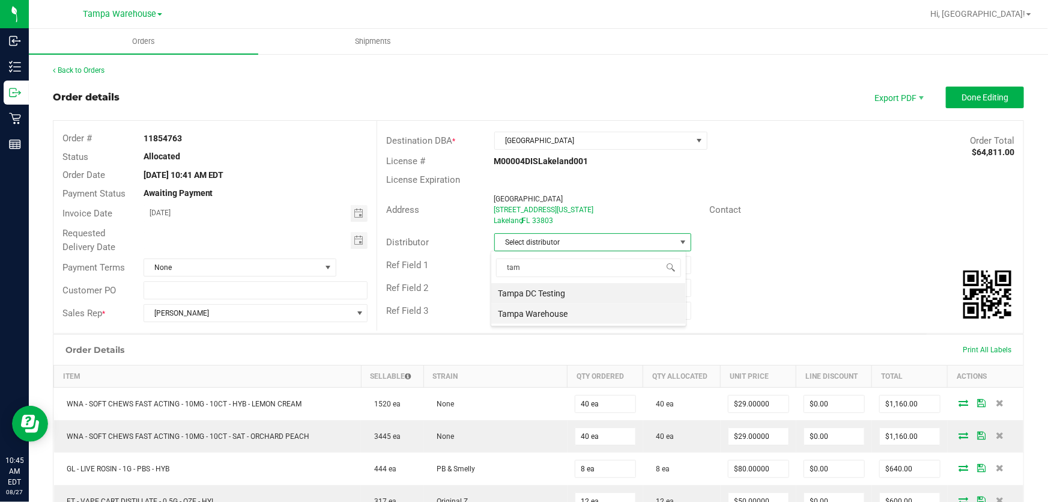
click at [560, 308] on li "Tampa Warehouse" at bounding box center [588, 313] width 195 height 20
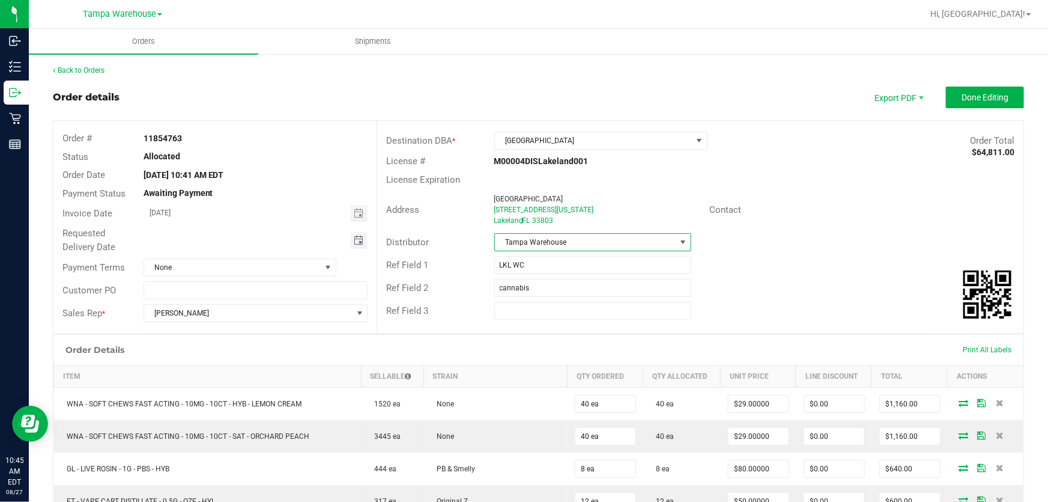
click at [354, 240] on span "Toggle calendar" at bounding box center [359, 241] width 10 height 10
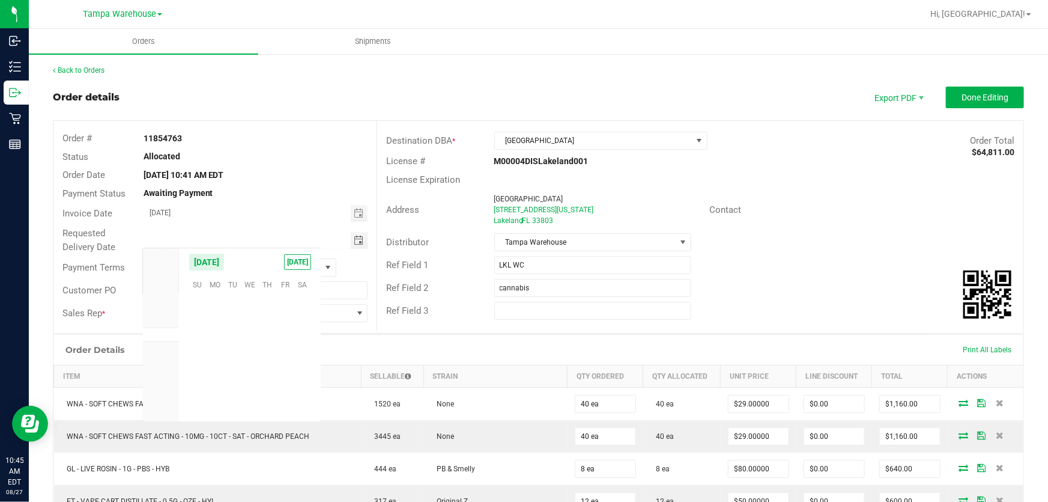
scroll to position [194682, 0]
click at [270, 373] on span "28" at bounding box center [267, 376] width 17 height 19
type input "[DATE]"
click at [1005, 102] on button "Done Editing" at bounding box center [985, 98] width 78 height 22
